Goal: Find specific page/section: Find specific page/section

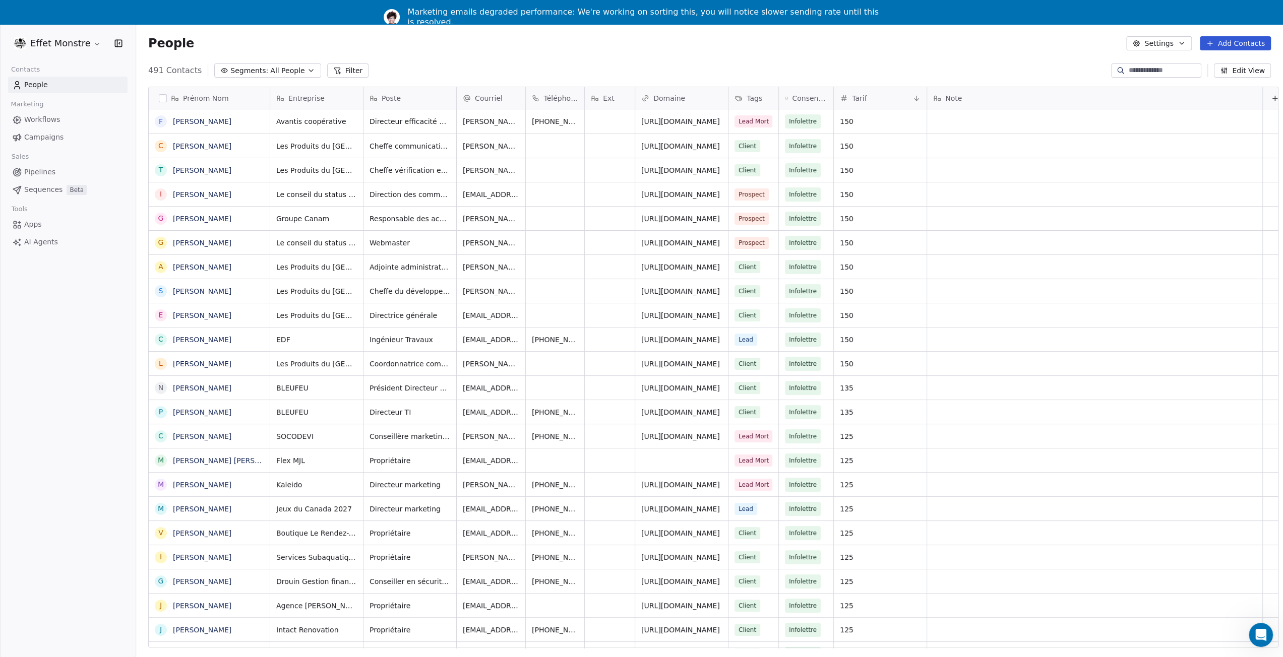
click at [35, 172] on span "Pipelines" at bounding box center [39, 172] width 31 height 11
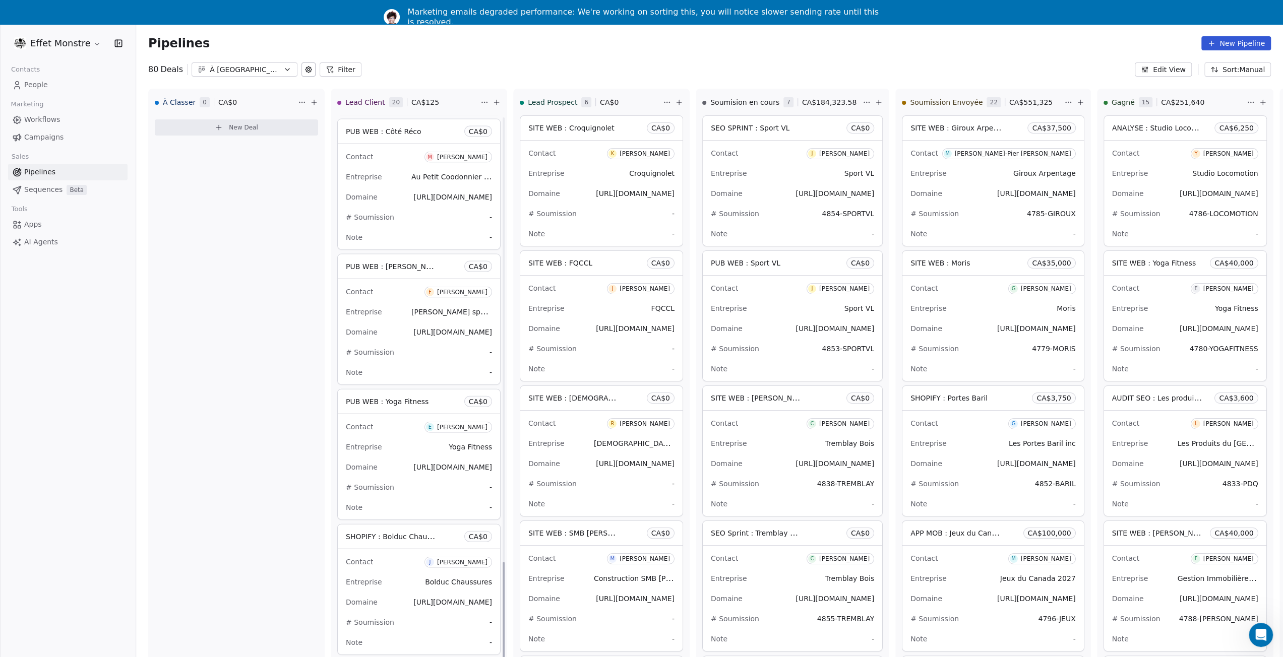
scroll to position [32, 0]
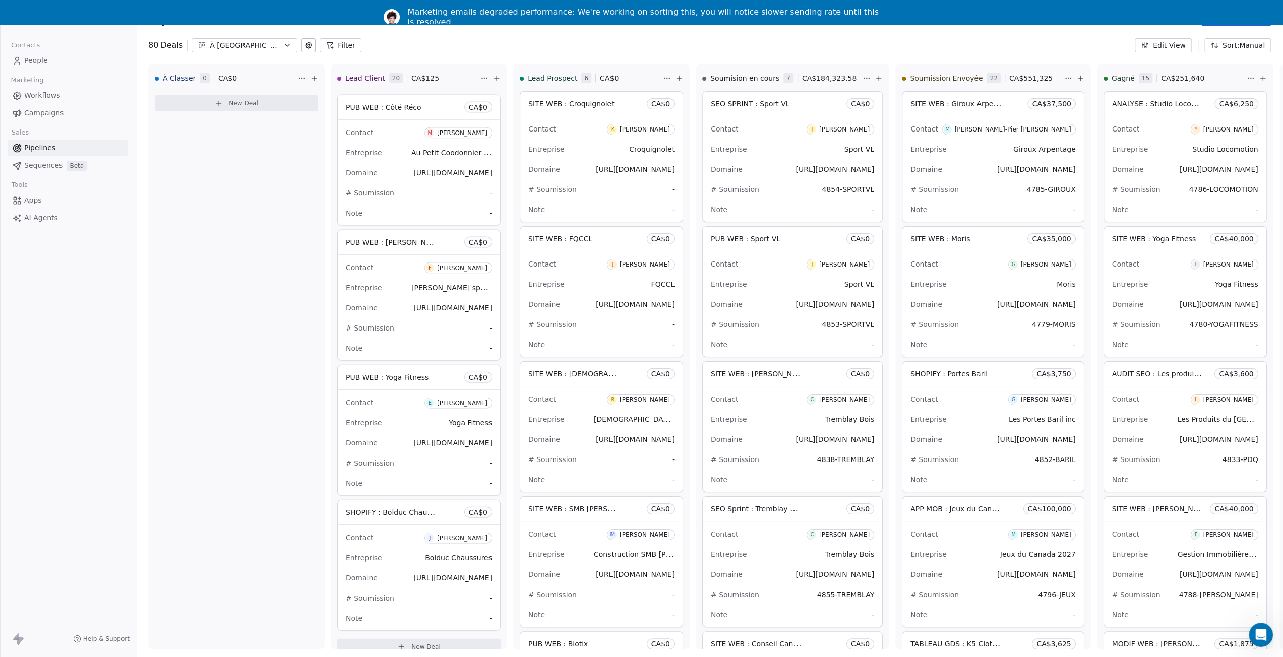
click at [32, 52] on link "People" at bounding box center [67, 60] width 119 height 17
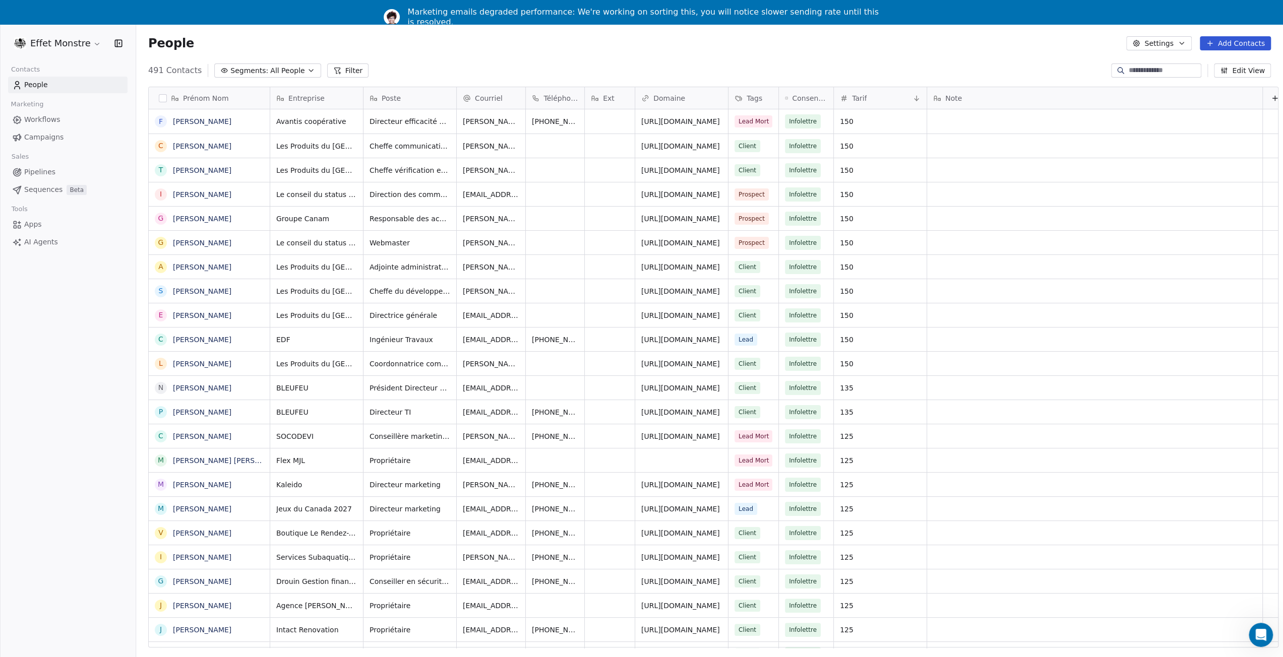
scroll to position [577, 1146]
click at [1158, 66] on input at bounding box center [1164, 71] width 71 height 10
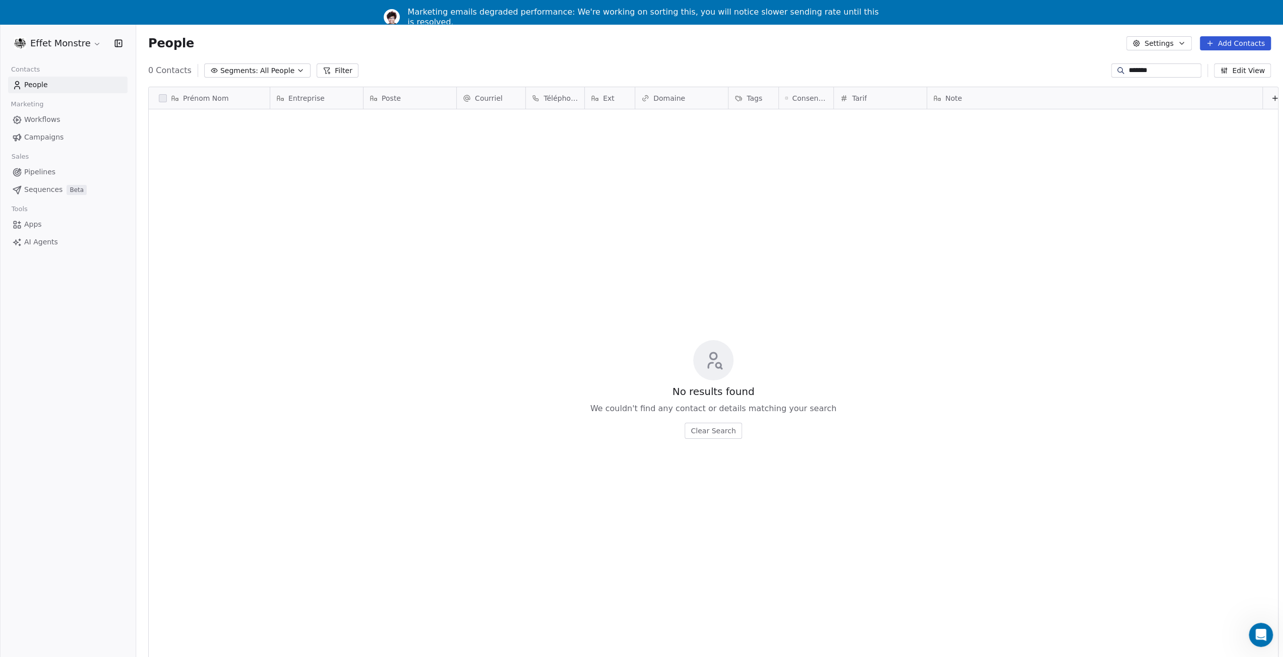
type input "*******"
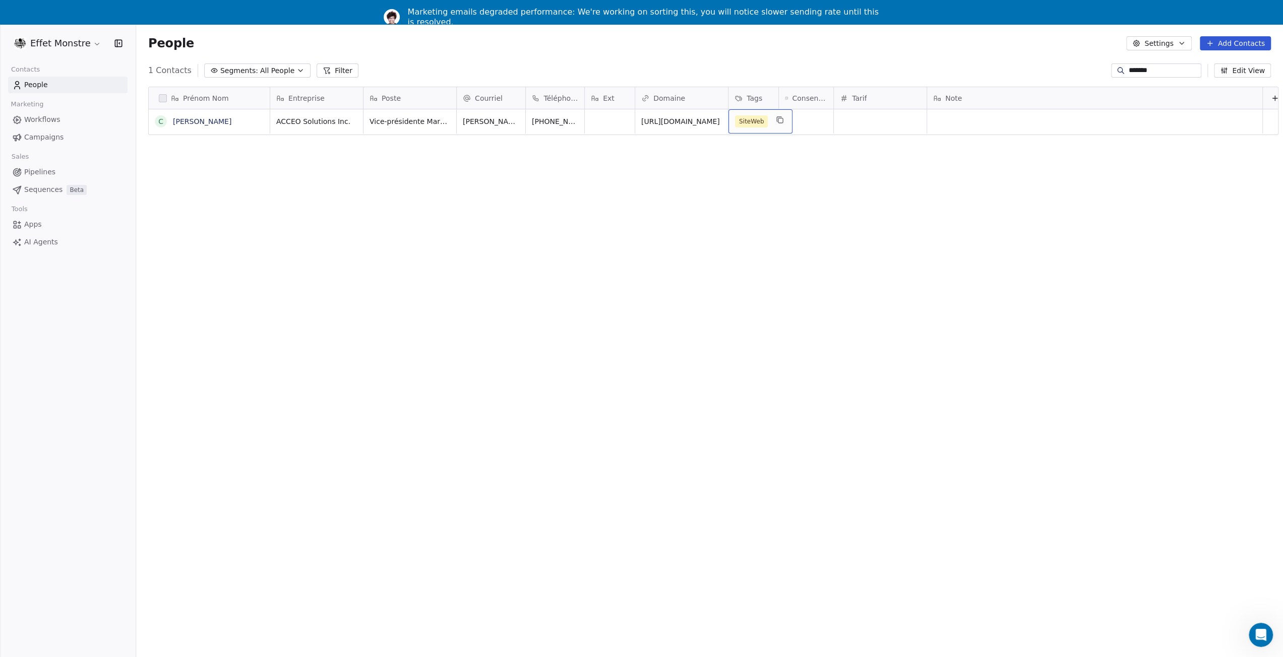
click at [763, 120] on span "SiteWeb" at bounding box center [751, 121] width 33 height 12
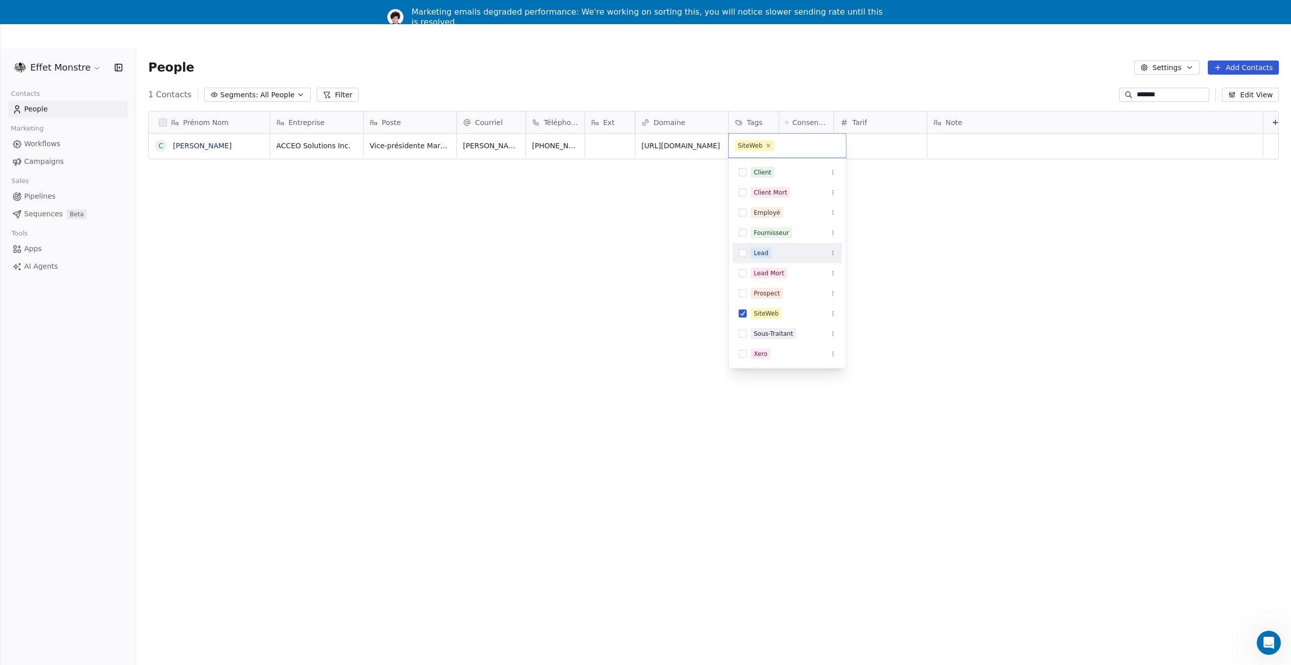
drag, startPoint x: 741, startPoint y: 253, endPoint x: 739, endPoint y: 259, distance: 6.9
click at [741, 253] on button "Suggestions" at bounding box center [743, 253] width 8 height 8
click at [739, 322] on button "Suggestions" at bounding box center [743, 326] width 8 height 8
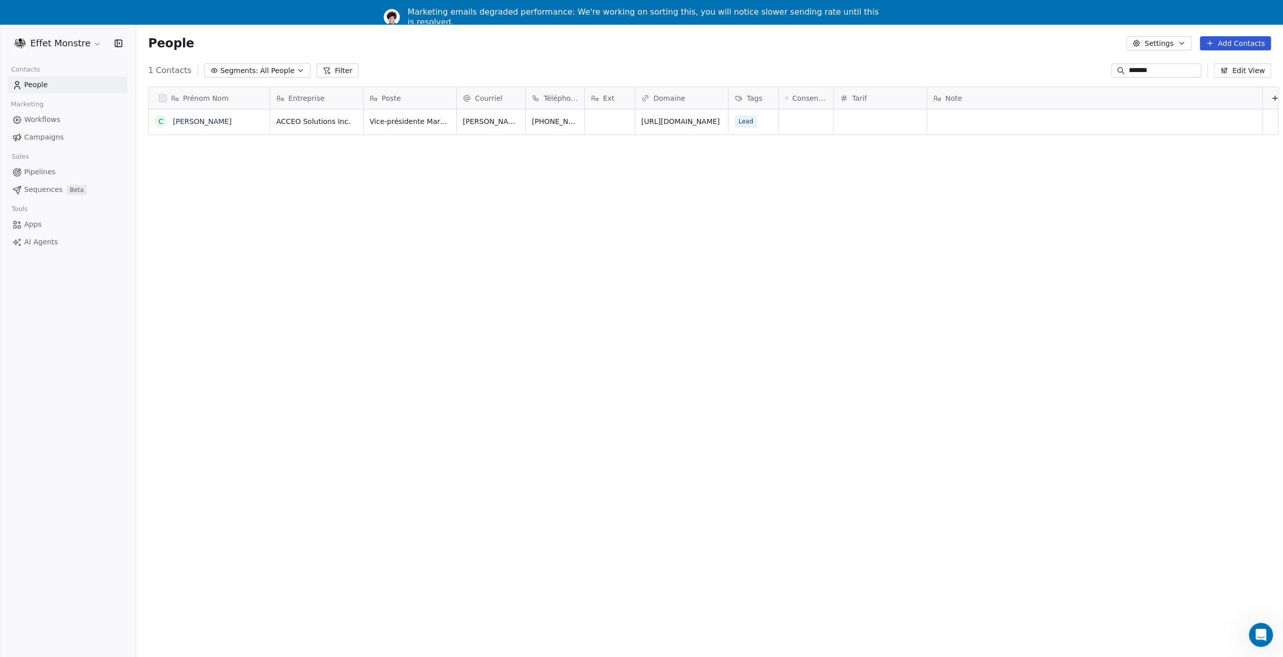
click at [669, 315] on html "Effet Monstre Contacts People Marketing Workflows Campaigns Sales Pipelines Seq…" at bounding box center [641, 341] width 1283 height 682
click at [673, 308] on div "Prénom Nom C [PERSON_NAME] Entreprise Poste Courriel Téléphone Ext Domaine Tags…" at bounding box center [709, 368] width 1147 height 579
click at [512, 439] on div "Prénom Nom C [PERSON_NAME] Entreprise Poste Courriel Téléphone Ext Domaine Tags…" at bounding box center [709, 368] width 1147 height 579
click at [55, 172] on link "Pipelines" at bounding box center [67, 172] width 119 height 17
